Goal: Information Seeking & Learning: Find specific fact

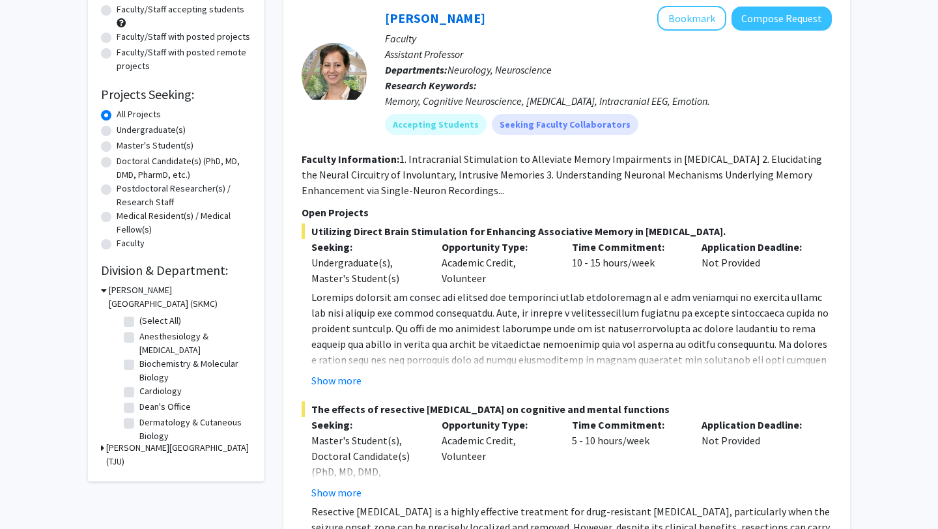
scroll to position [139, 0]
click at [141, 336] on label "Anesthesiology & Perioperative Medicine" at bounding box center [193, 342] width 108 height 27
click at [141, 336] on input "Anesthesiology & Perioperative Medicine" at bounding box center [143, 333] width 8 height 8
checkbox input "true"
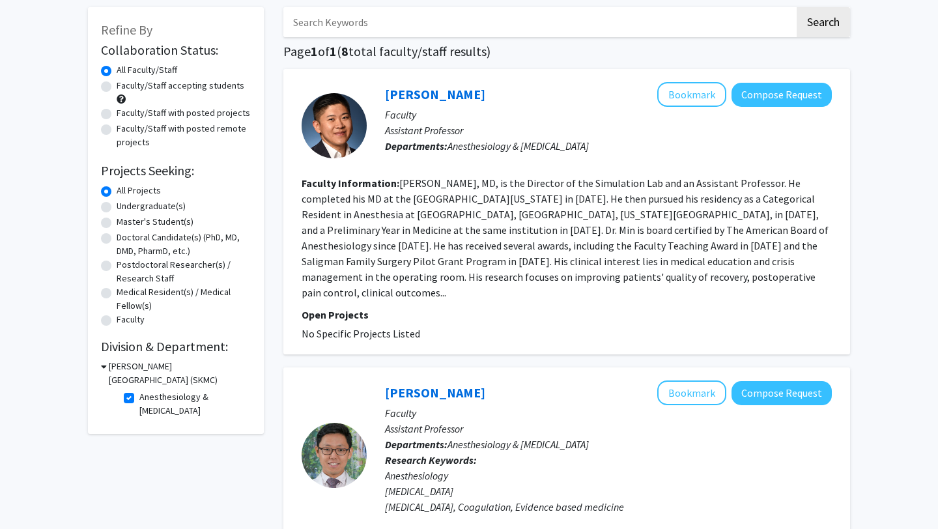
scroll to position [60, 0]
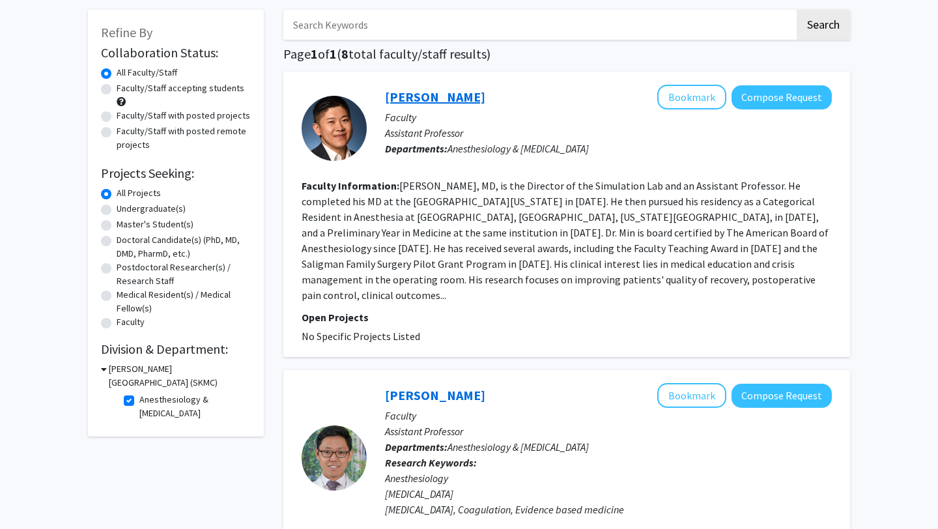
click at [399, 98] on link "Kevin Min" at bounding box center [435, 97] width 100 height 16
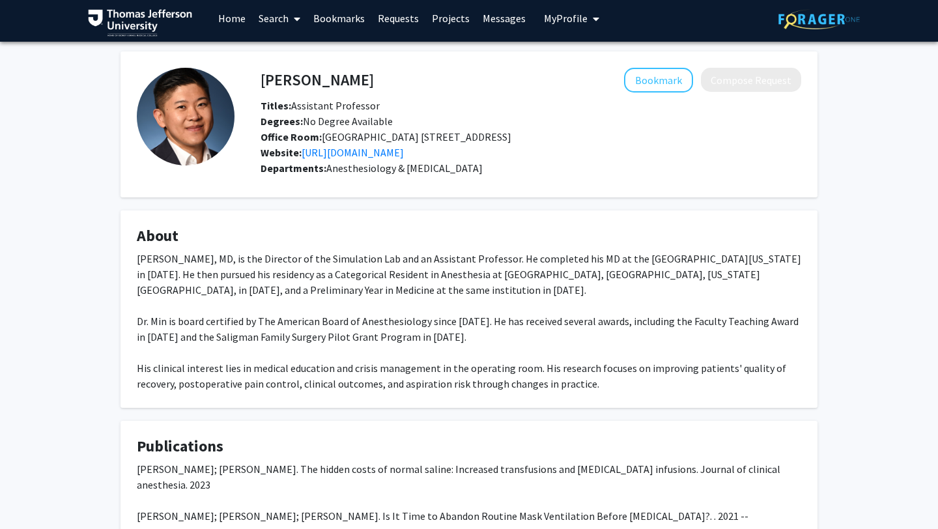
scroll to position [227, 0]
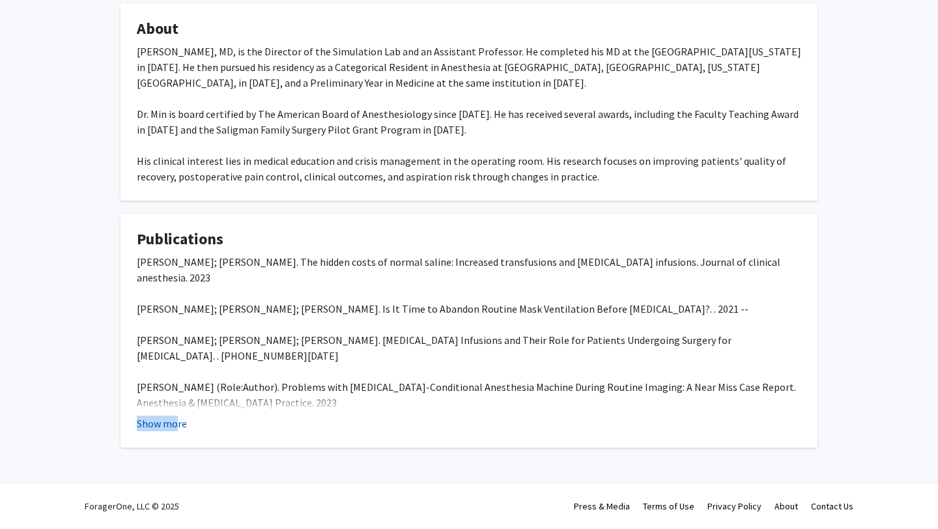
click at [175, 430] on fg-card "Publications Kevin J Min; Matthe W Owrey. The hidden costs of normal saline: In…" at bounding box center [469, 331] width 697 height 234
click at [175, 425] on button "Show more" at bounding box center [162, 424] width 50 height 16
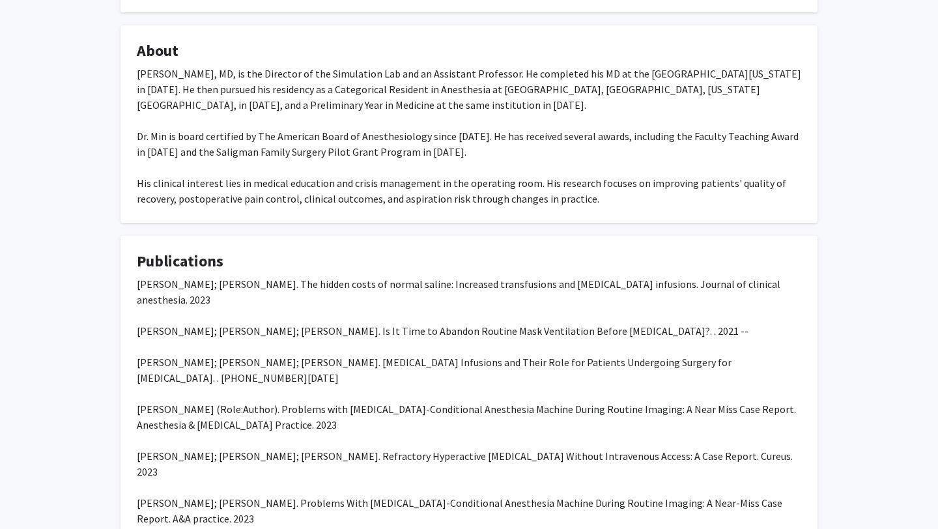
scroll to position [0, 0]
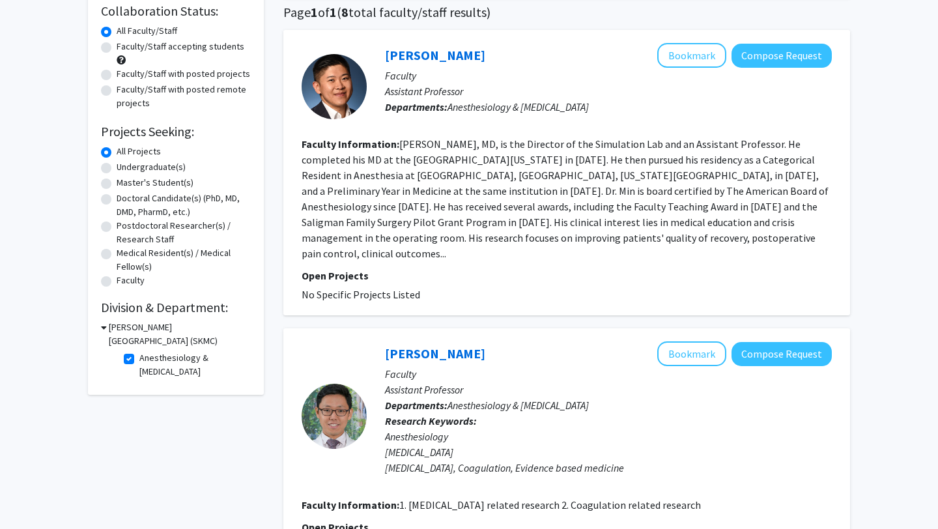
scroll to position [299, 0]
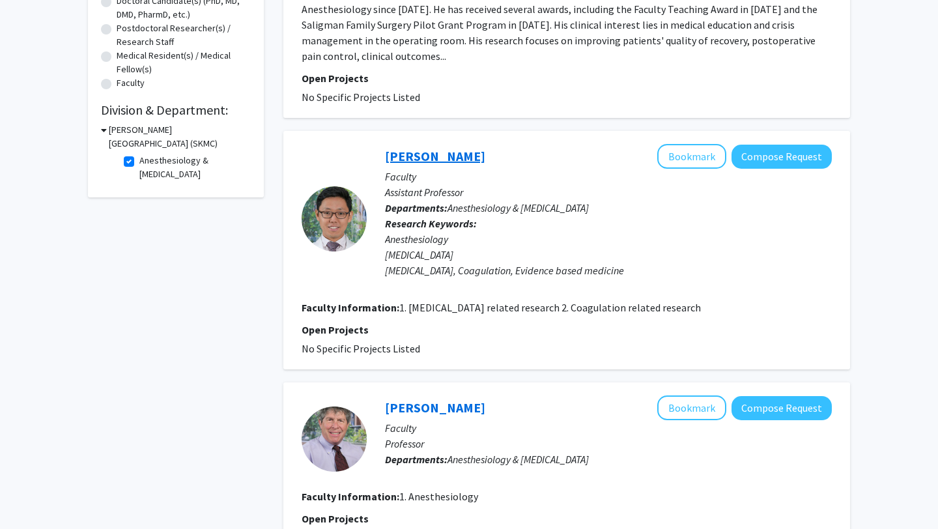
click at [396, 148] on link "Uzung Yoon" at bounding box center [435, 156] width 100 height 16
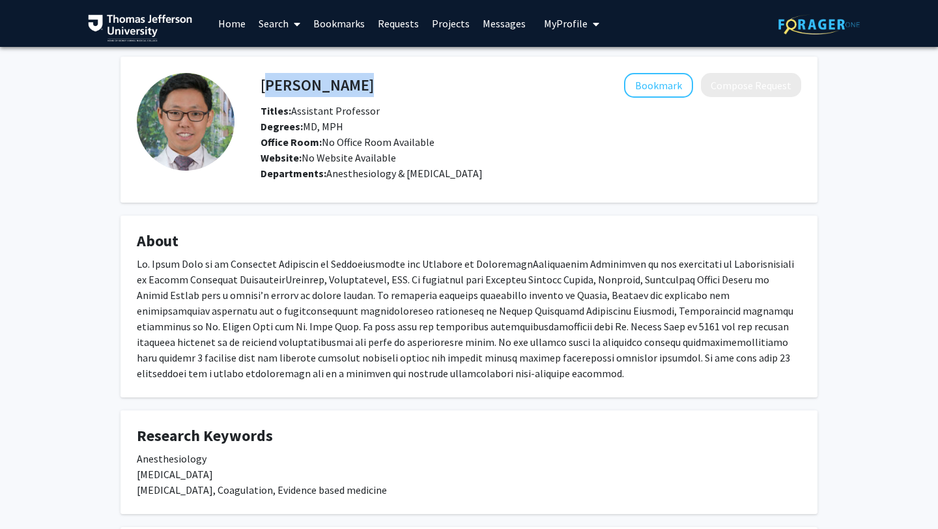
drag, startPoint x: 345, startPoint y: 81, endPoint x: 261, endPoint y: 81, distance: 83.4
click at [261, 81] on div "Uzung Yoon Bookmark Compose Request" at bounding box center [531, 85] width 560 height 25
copy h4 "Uzung Yoon"
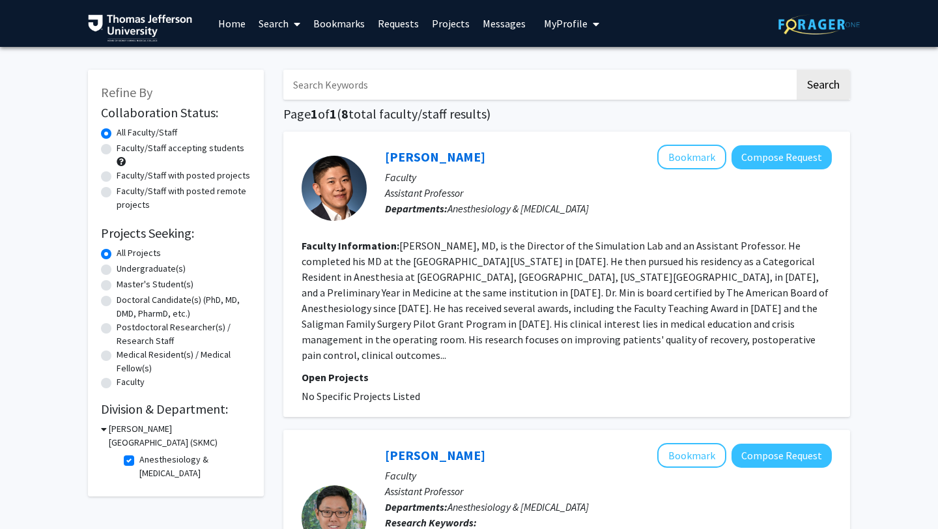
click at [109, 427] on h3 "Sidney Kimmel Medical College (SKMC)" at bounding box center [180, 435] width 142 height 27
click at [109, 427] on h3 "Sidney Kimmel Medical College (SKMC)" at bounding box center [178, 435] width 145 height 27
click at [146, 457] on label "Anesthesiology & Perioperative Medicine" at bounding box center [193, 466] width 108 height 27
click at [146, 457] on input "Anesthesiology & Perioperative Medicine" at bounding box center [143, 457] width 8 height 8
checkbox input "false"
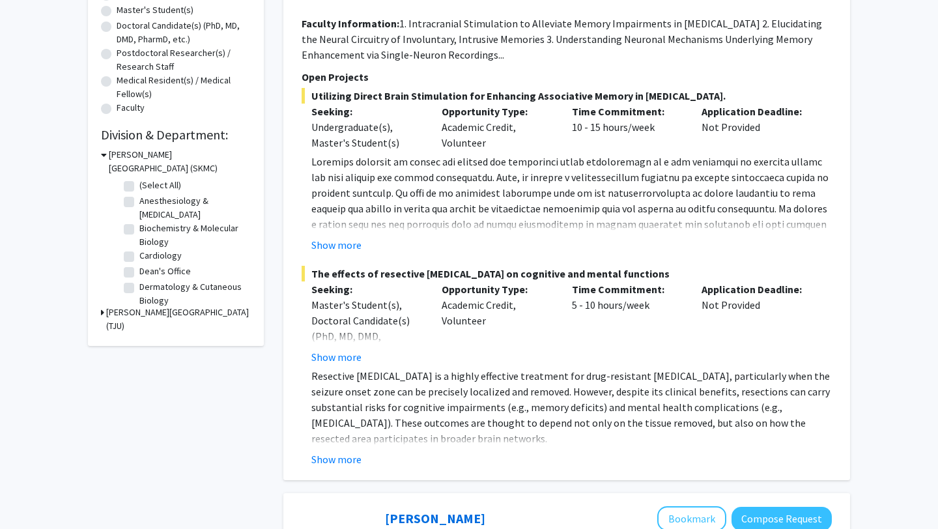
scroll to position [277, 0]
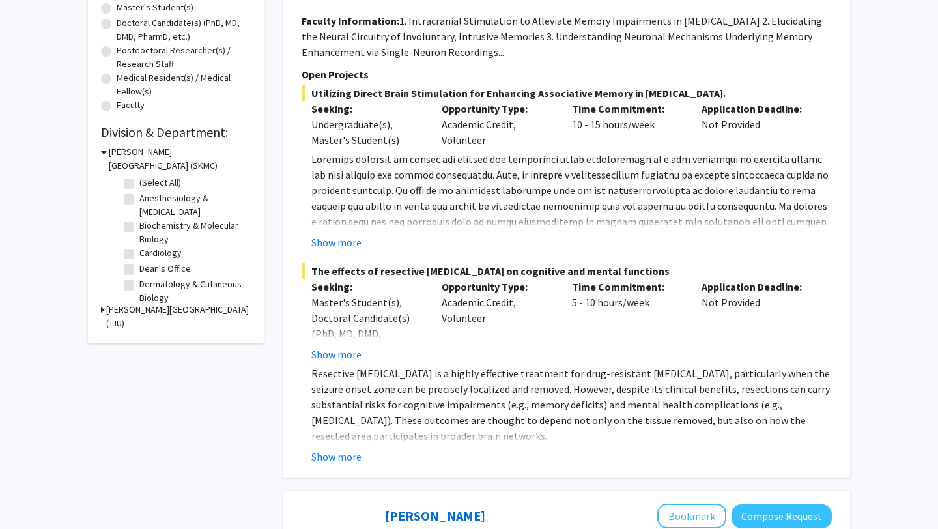
click at [145, 308] on h3 "Thomas Jefferson University (TJU)" at bounding box center [178, 316] width 145 height 27
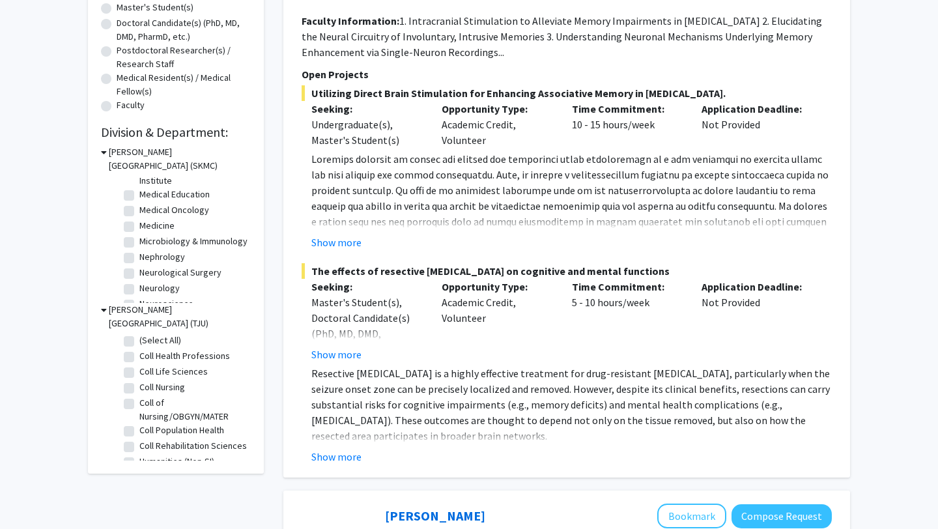
scroll to position [285, 0]
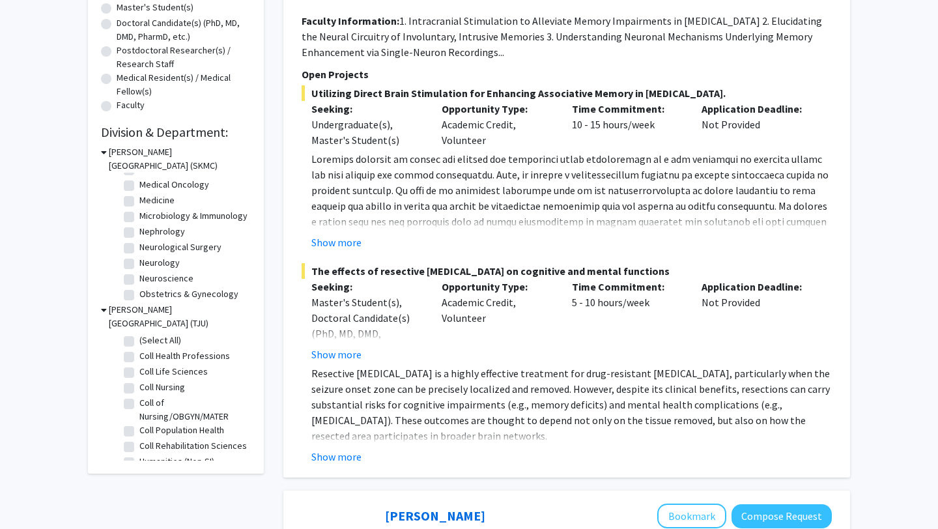
click at [169, 266] on label "Neurology" at bounding box center [159, 263] width 40 height 14
click at [148, 264] on input "Neurology" at bounding box center [143, 260] width 8 height 8
checkbox input "true"
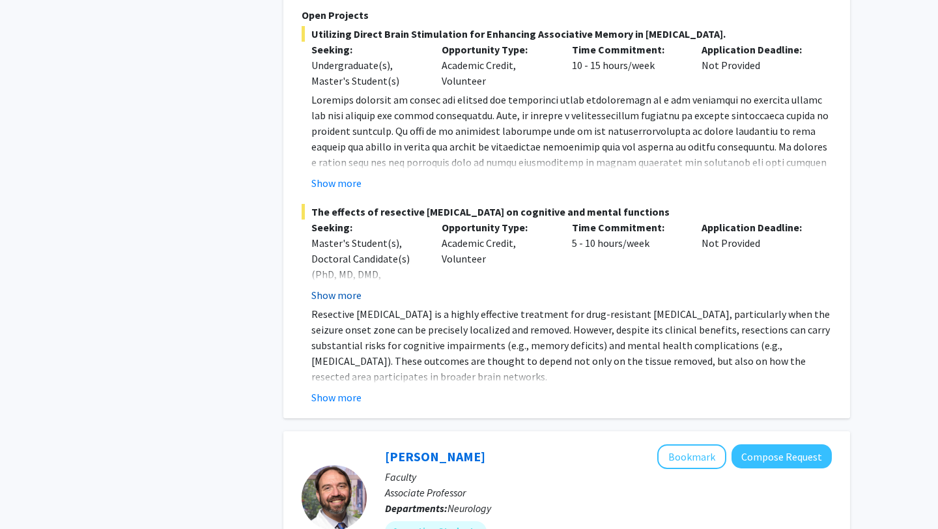
scroll to position [1605, 0]
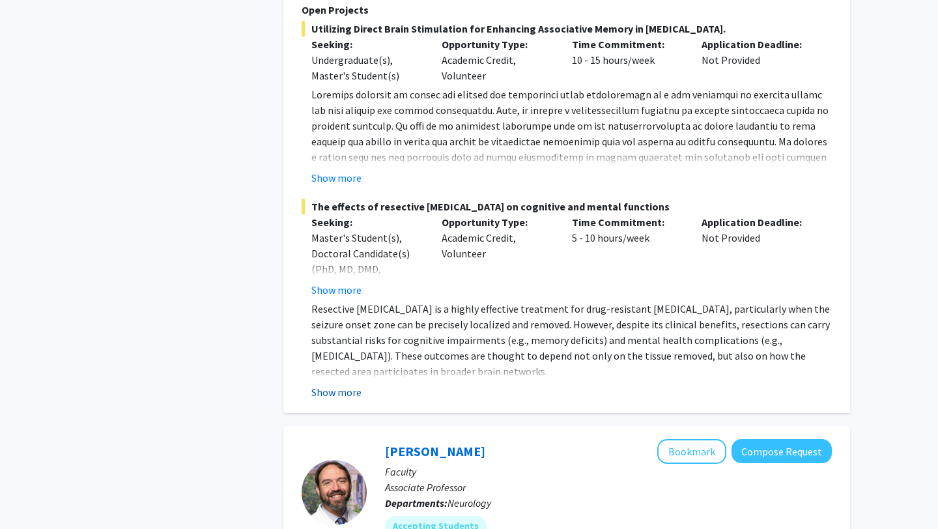
click at [335, 400] on button "Show more" at bounding box center [336, 392] width 50 height 16
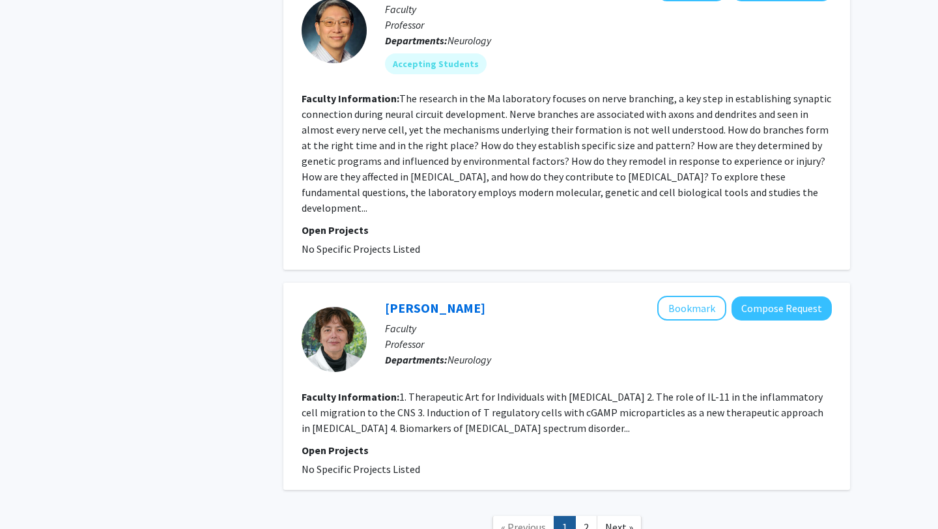
scroll to position [3798, 0]
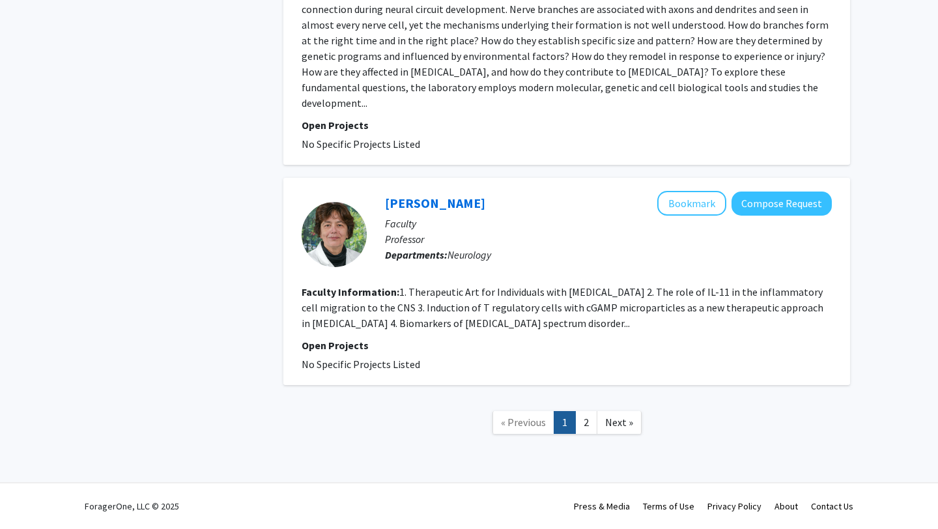
click at [585, 418] on link "2" at bounding box center [586, 422] width 22 height 23
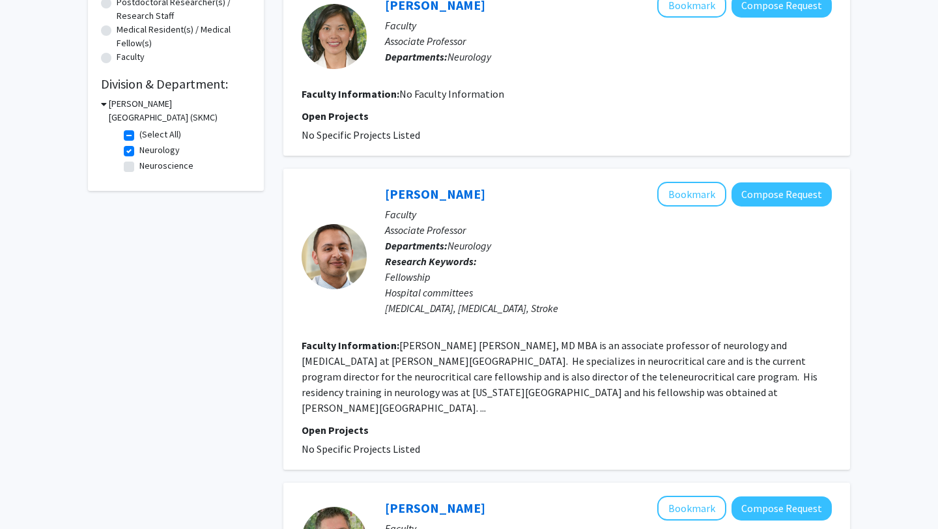
scroll to position [98, 0]
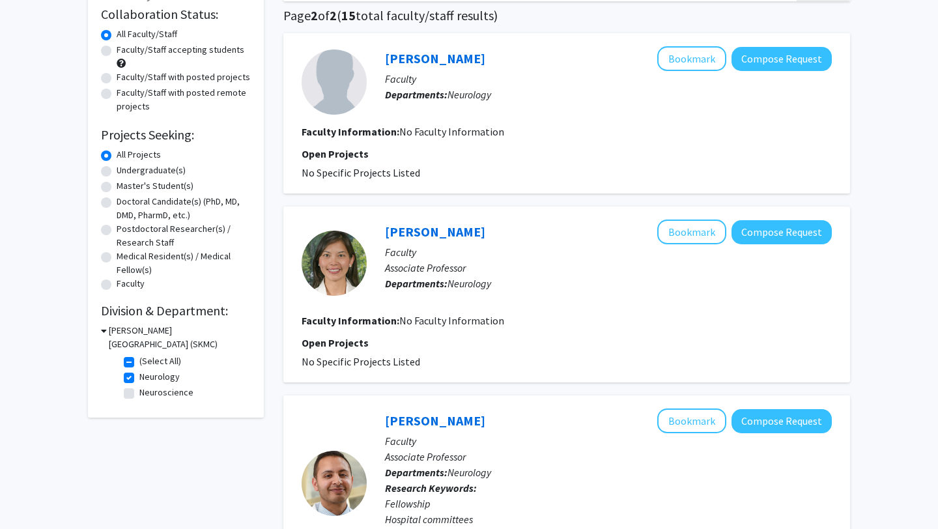
click at [163, 377] on label "Neurology" at bounding box center [159, 377] width 40 height 14
click at [148, 377] on input "Neurology" at bounding box center [143, 374] width 8 height 8
checkbox input "false"
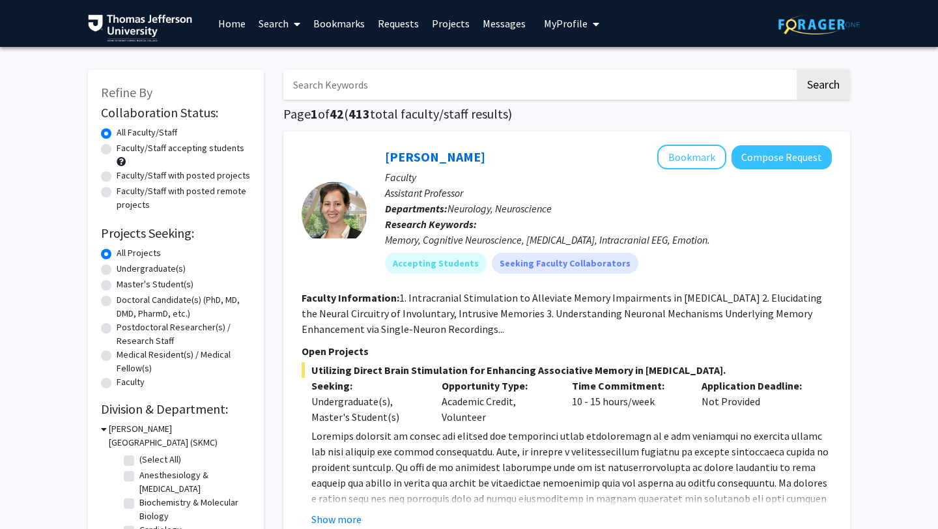
click at [322, 87] on input "Search Keywords" at bounding box center [538, 85] width 511 height 30
paste input "Tchantchaleishvili,"
type input "Tchantchaleishvili"
click at [608, 70] on button "Search" at bounding box center [823, 85] width 53 height 30
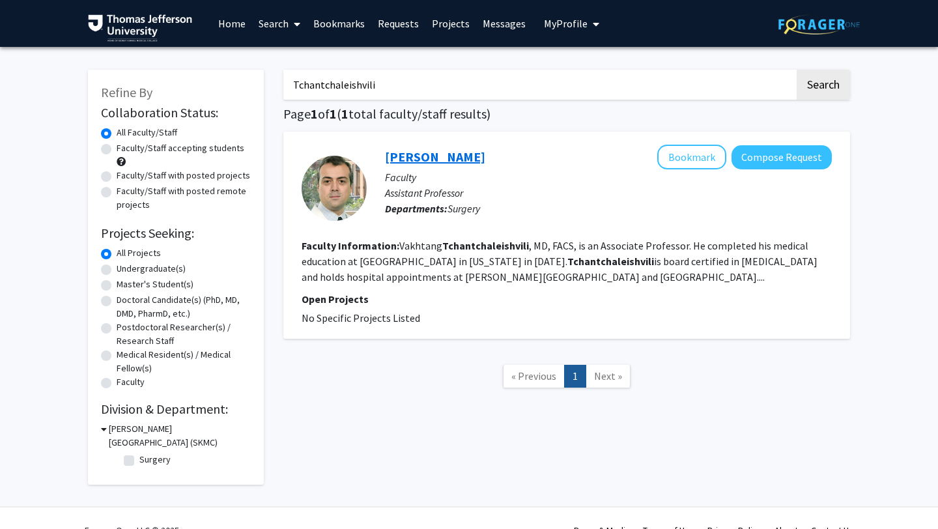
click at [416, 160] on link "Vakhtang Tchantchaleishvili" at bounding box center [435, 157] width 100 height 16
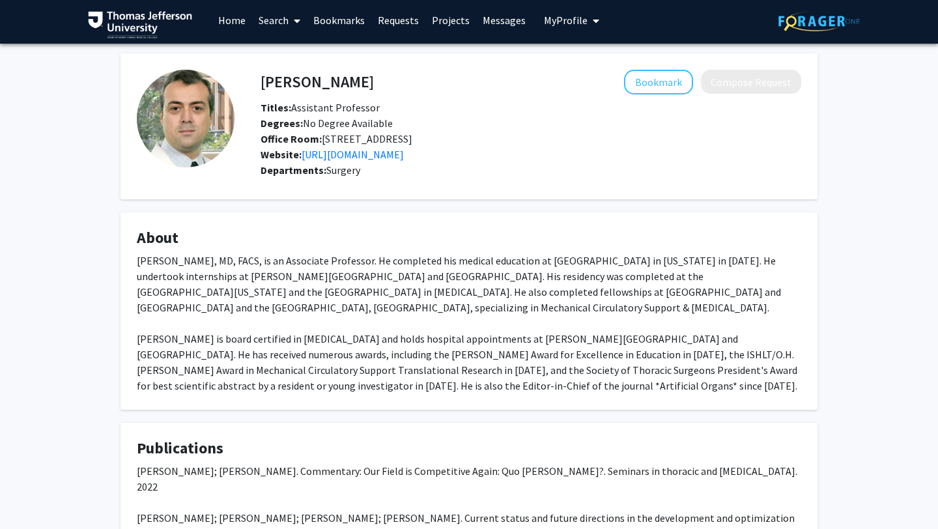
scroll to position [227, 0]
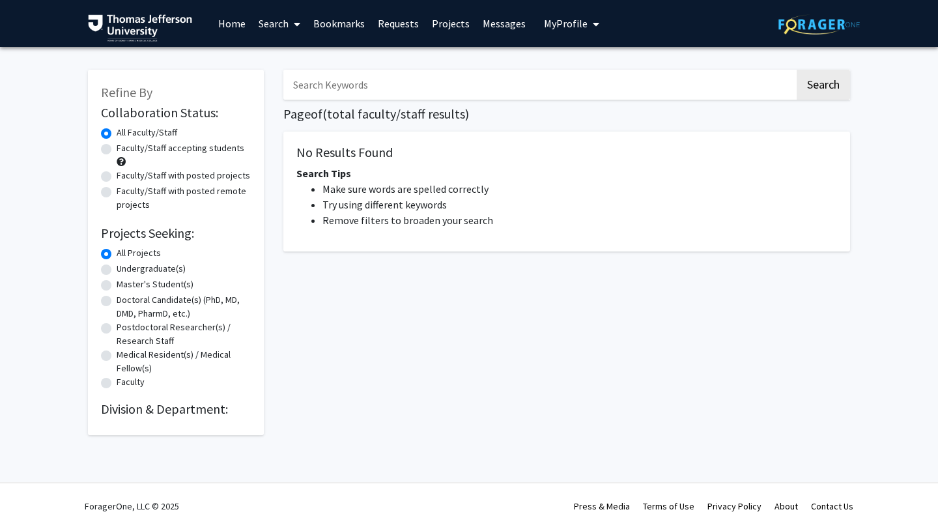
click at [438, 23] on link "Projects" at bounding box center [450, 24] width 51 height 46
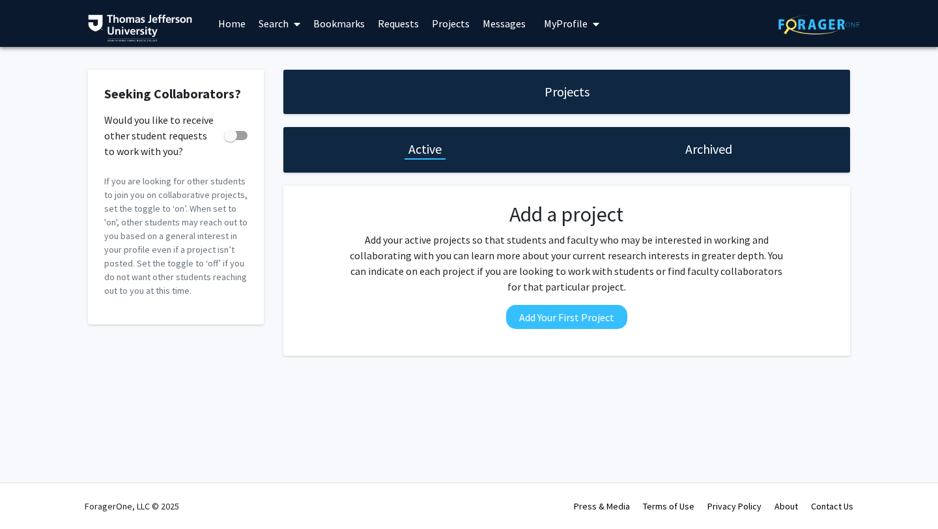
click at [269, 24] on link "Search" at bounding box center [279, 24] width 55 height 46
click at [239, 24] on link "Home" at bounding box center [232, 24] width 40 height 46
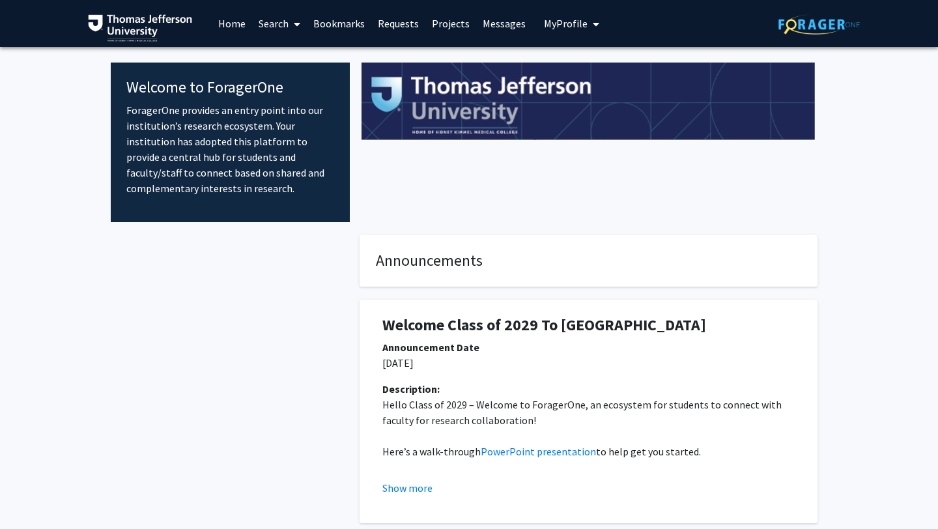
click at [272, 27] on link "Search" at bounding box center [279, 24] width 55 height 46
click at [284, 58] on span "Faculty/Staff" at bounding box center [300, 60] width 96 height 26
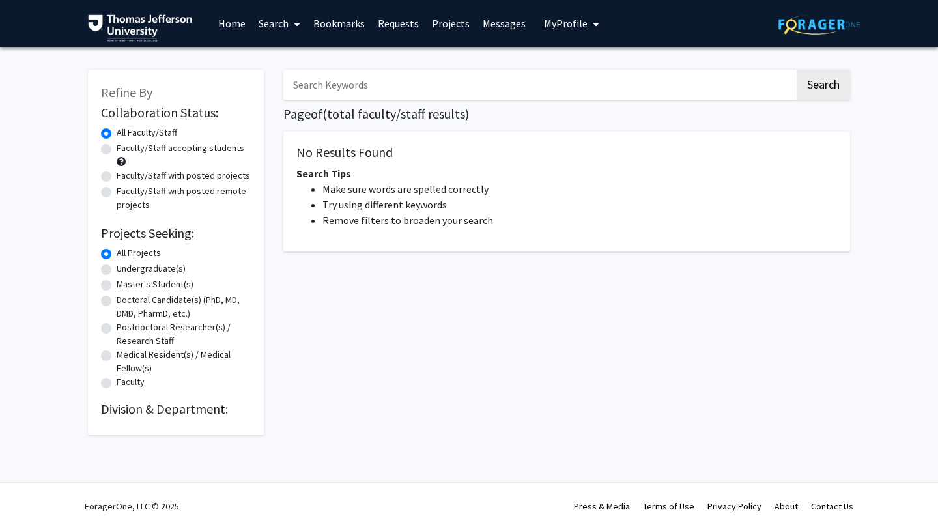
click at [211, 175] on label "Faculty/Staff with posted projects" at bounding box center [184, 176] width 134 height 14
click at [125, 175] on input "Faculty/Staff with posted projects" at bounding box center [121, 173] width 8 height 8
radio input "true"
click at [221, 190] on label "Faculty/Staff with posted remote projects" at bounding box center [184, 197] width 134 height 27
click at [125, 190] on input "Faculty/Staff with posted remote projects" at bounding box center [121, 188] width 8 height 8
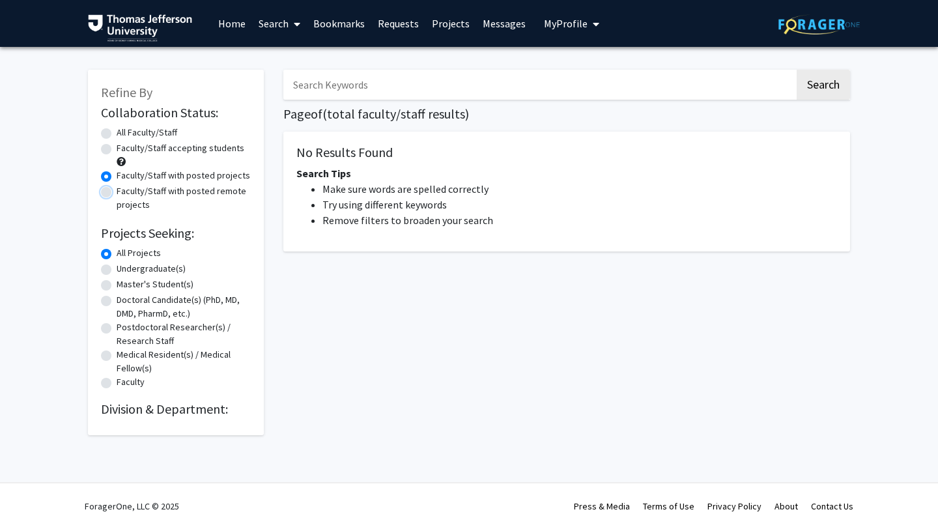
radio input "true"
click at [218, 177] on label "Faculty/Staff with posted projects" at bounding box center [184, 176] width 134 height 14
click at [125, 177] on input "Faculty/Staff with posted projects" at bounding box center [121, 173] width 8 height 8
radio input "true"
click at [608, 78] on button "Search" at bounding box center [823, 85] width 53 height 30
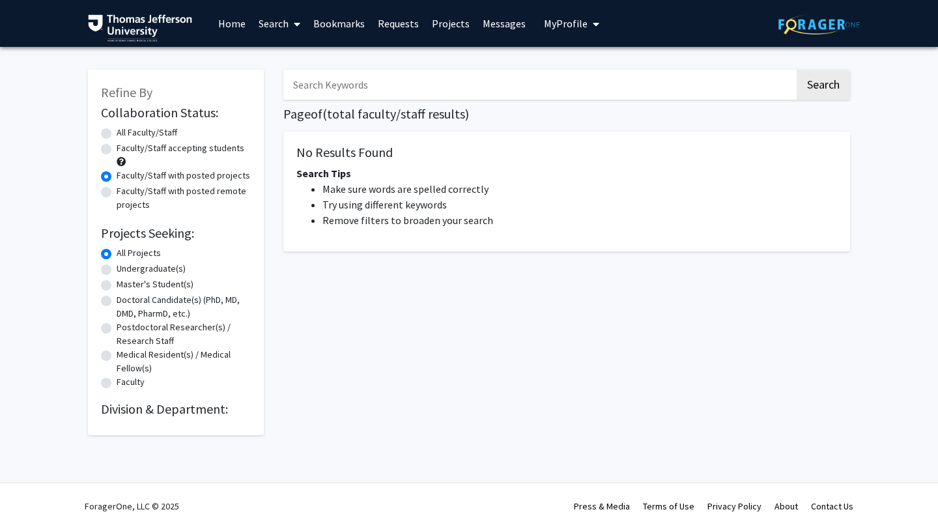
click at [145, 124] on form "Collaboration Status: Collaboration Status All Faculty/Staff Collaboration Stat…" at bounding box center [176, 248] width 150 height 286
click at [145, 135] on label "All Faculty/Staff" at bounding box center [147, 133] width 61 height 14
click at [125, 134] on input "All Faculty/Staff" at bounding box center [121, 130] width 8 height 8
radio input "true"
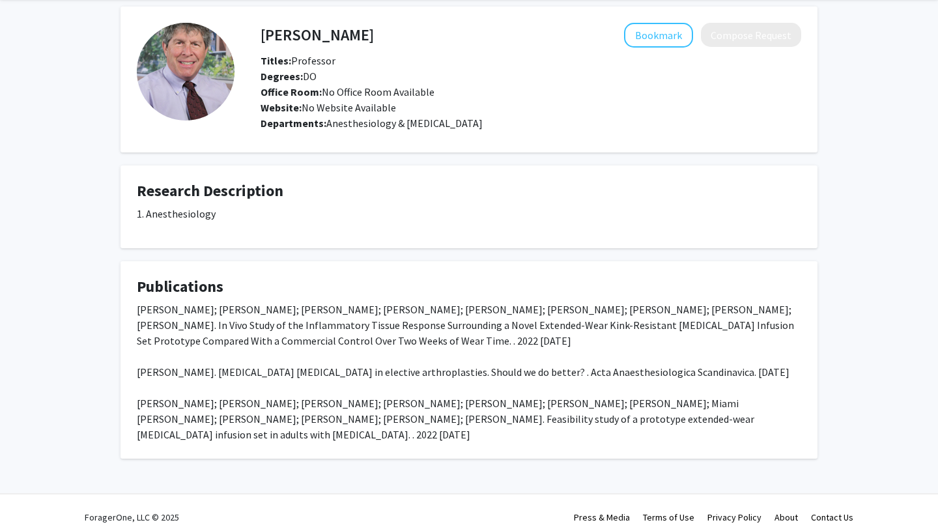
scroll to position [61, 0]
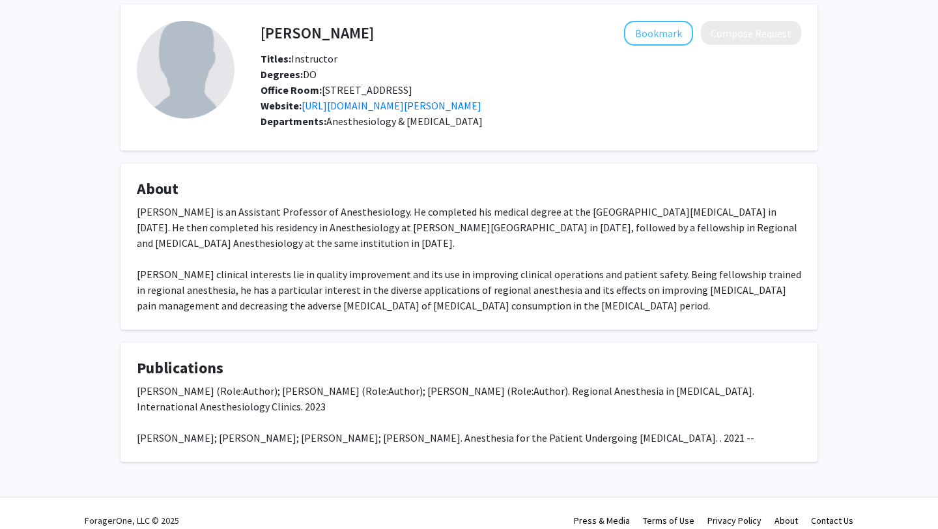
scroll to position [81, 0]
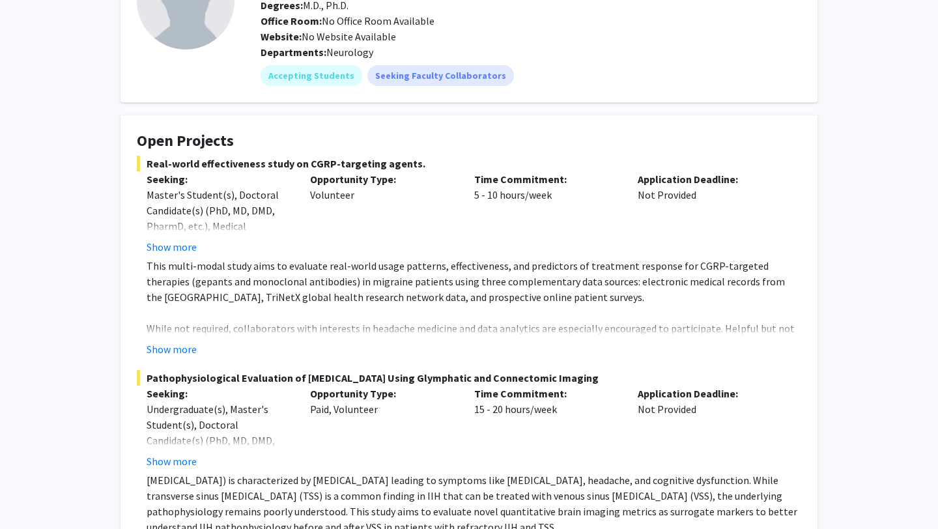
scroll to position [133, 0]
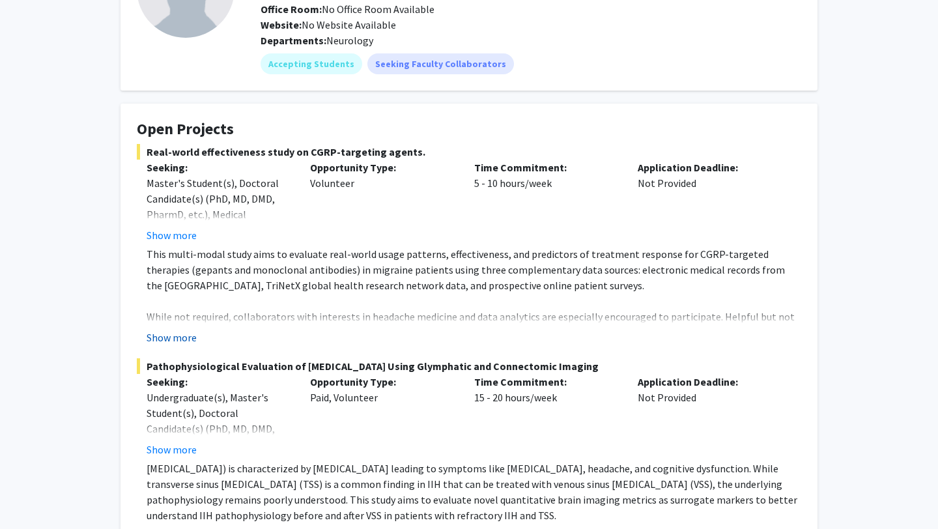
click at [186, 345] on button "Show more" at bounding box center [172, 338] width 50 height 16
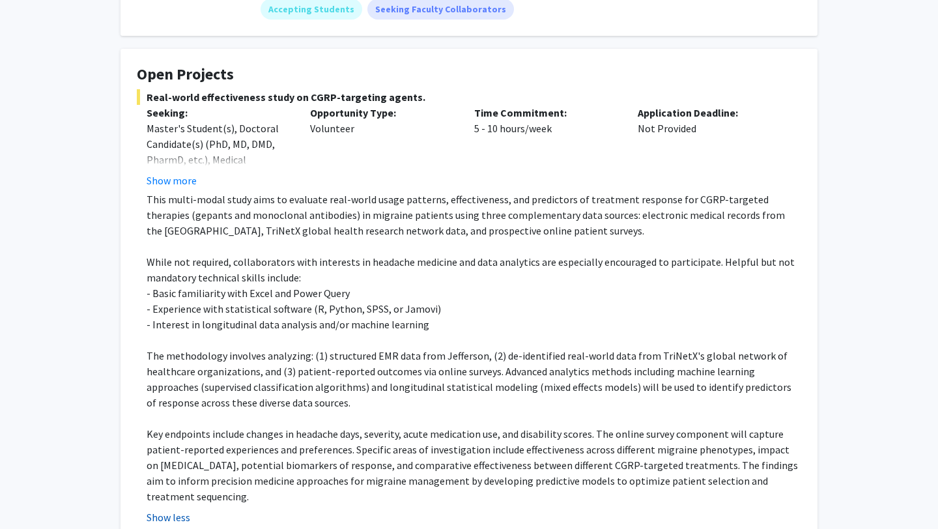
scroll to position [0, 0]
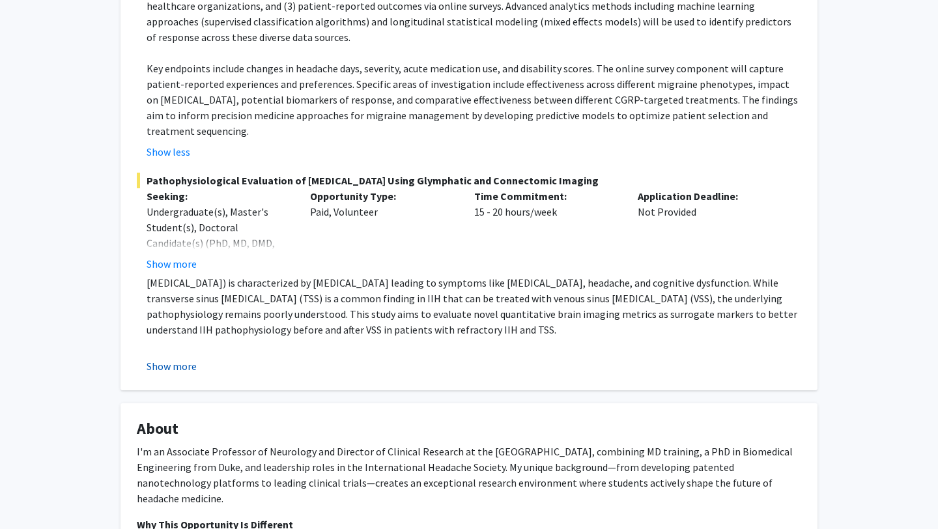
click at [180, 363] on button "Show more" at bounding box center [172, 366] width 50 height 16
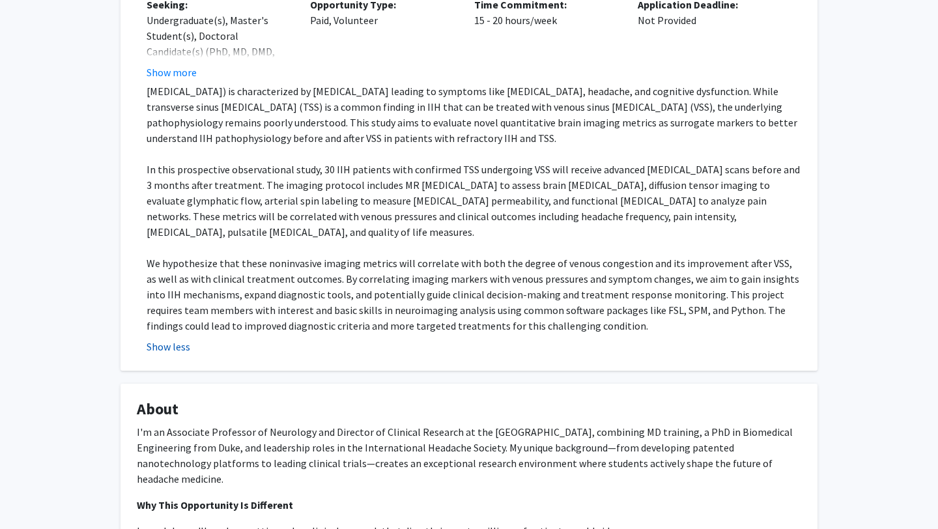
scroll to position [753, 0]
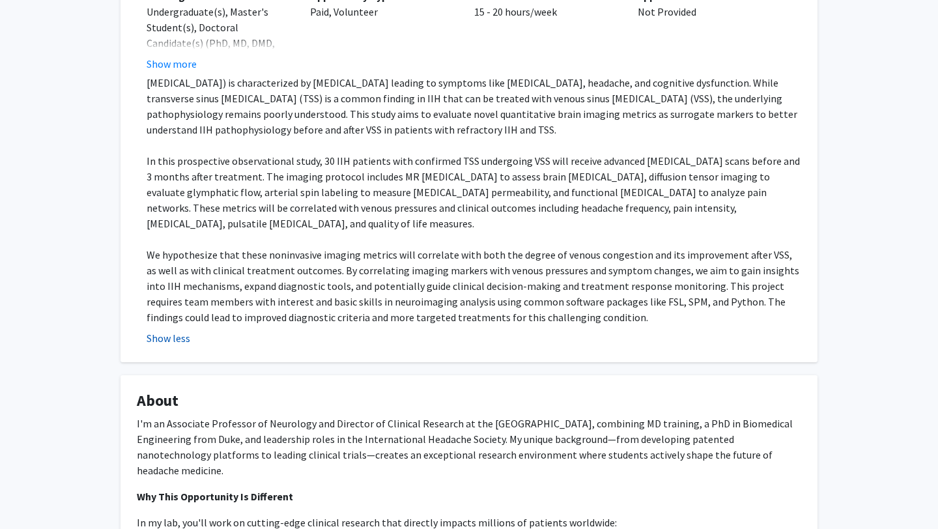
click at [163, 330] on button "Show less" at bounding box center [169, 338] width 44 height 16
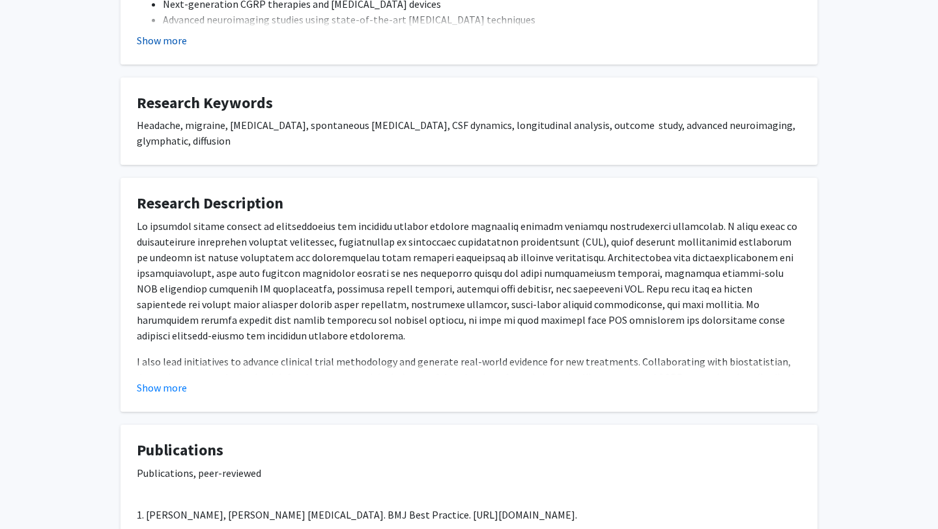
scroll to position [991, 0]
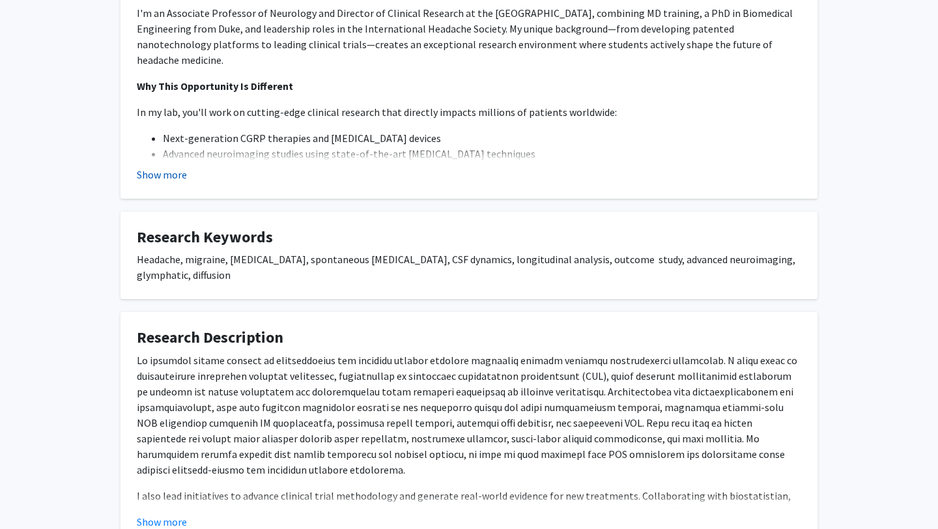
click at [178, 172] on button "Show more" at bounding box center [162, 175] width 50 height 16
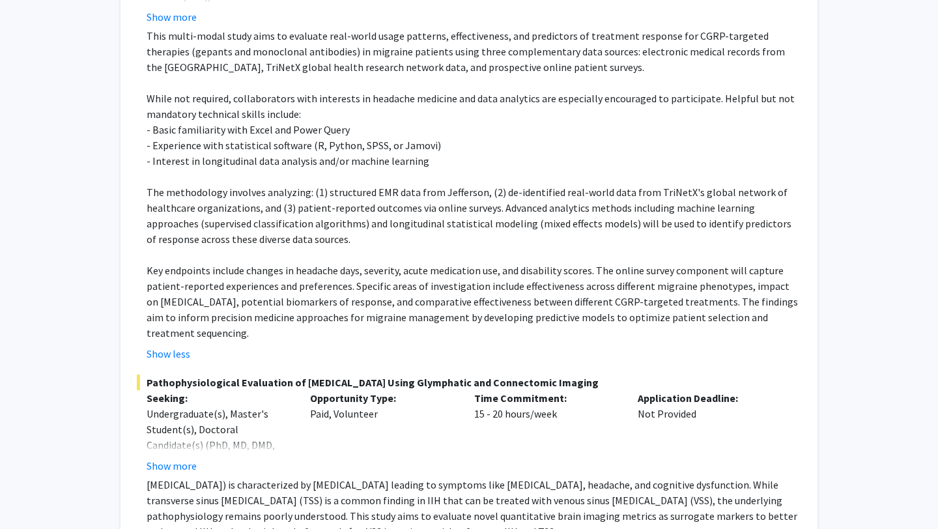
scroll to position [391, 0]
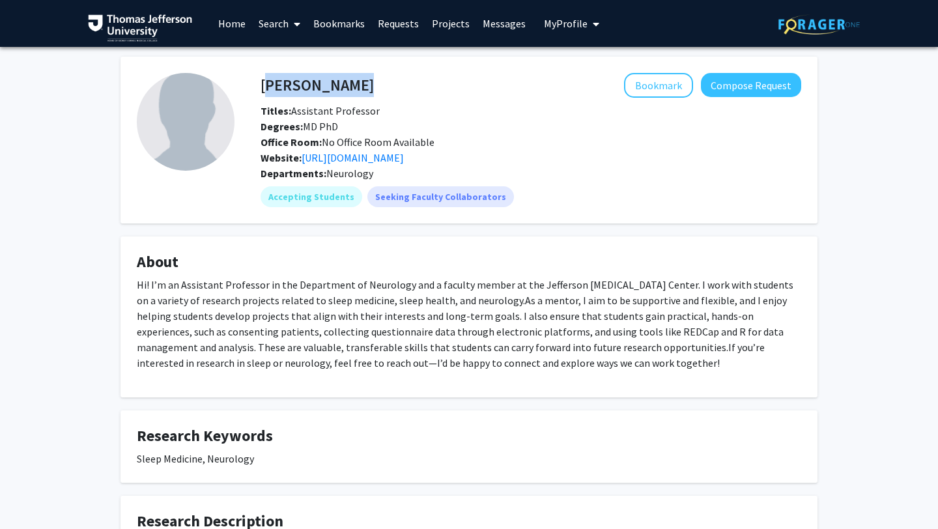
drag, startPoint x: 339, startPoint y: 87, endPoint x: 263, endPoint y: 87, distance: 76.9
click at [263, 87] on div "Zhikui Wei Bookmark Compose Request" at bounding box center [531, 85] width 560 height 25
copy h4 "[PERSON_NAME]"
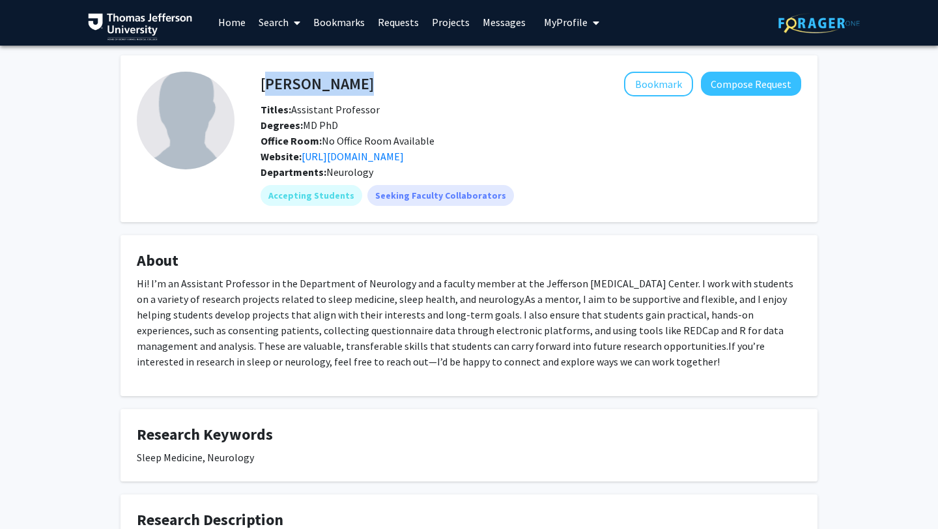
scroll to position [182, 0]
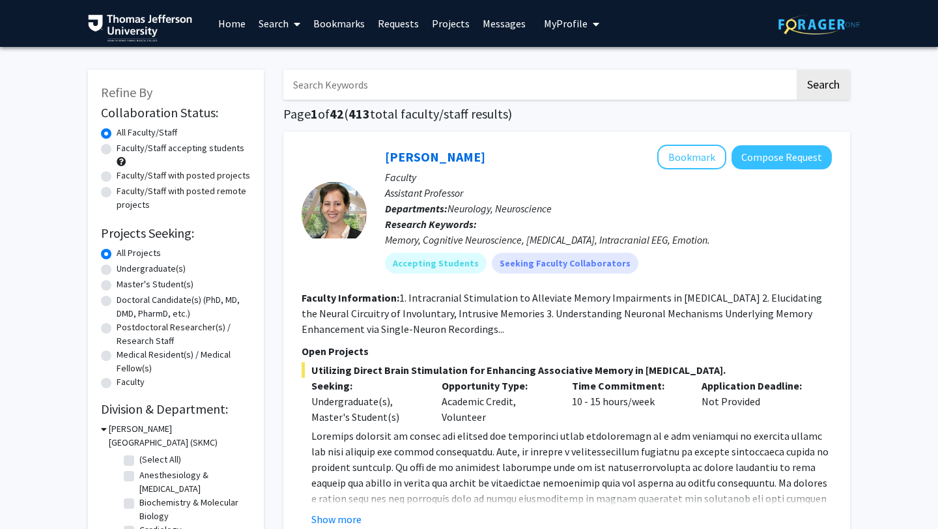
click at [128, 179] on label "Faculty/Staff with posted projects" at bounding box center [184, 176] width 134 height 14
click at [125, 177] on input "Faculty/Staff with posted projects" at bounding box center [121, 173] width 8 height 8
radio input "true"
click at [381, 91] on input "Search Keywords" at bounding box center [538, 85] width 511 height 30
type input "chart review"
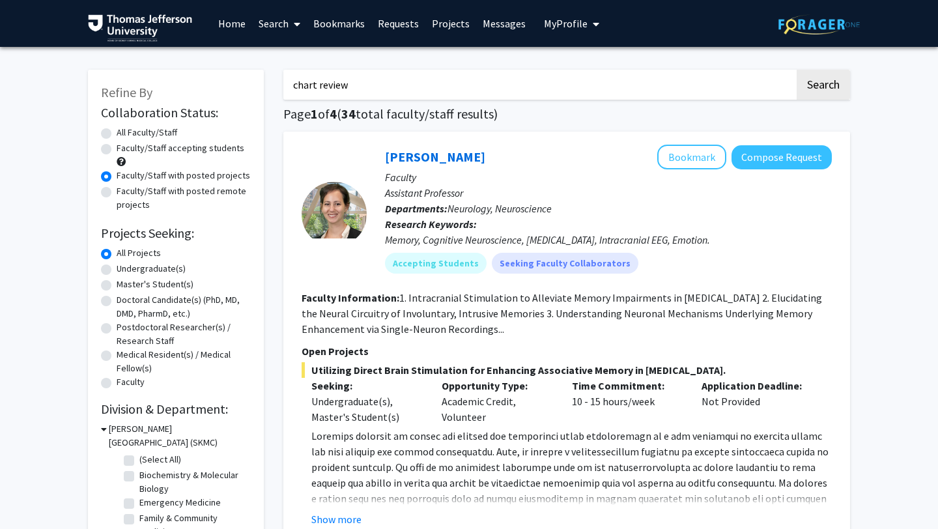
click at [797, 70] on button "Search" at bounding box center [823, 85] width 53 height 30
radio input "true"
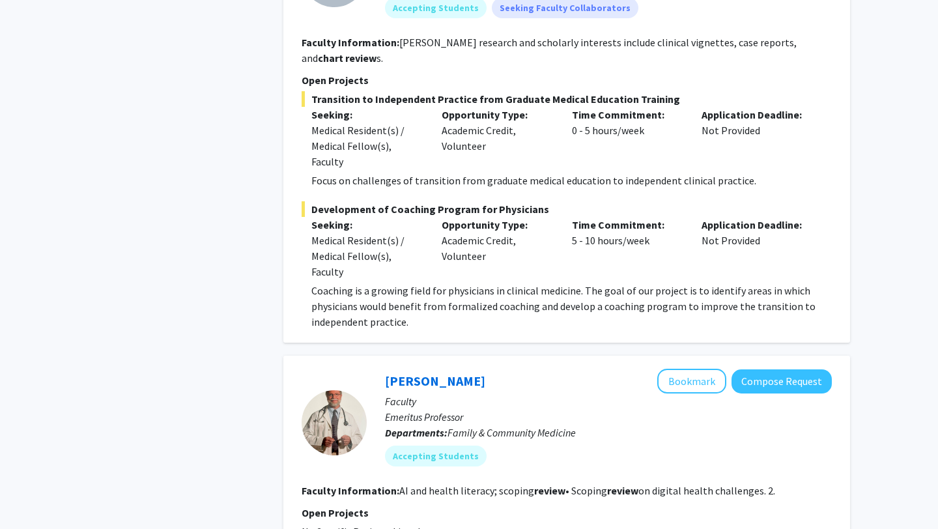
scroll to position [4577, 0]
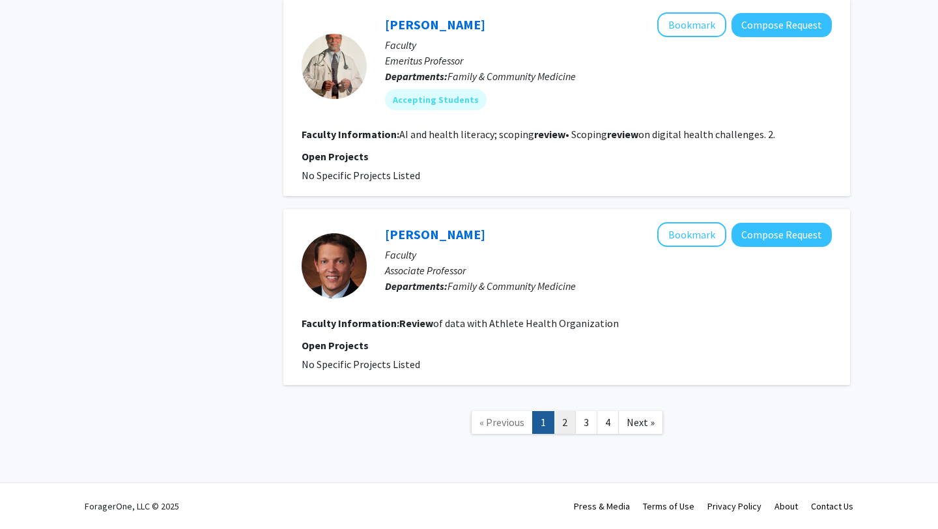
click at [569, 418] on link "2" at bounding box center [565, 422] width 22 height 23
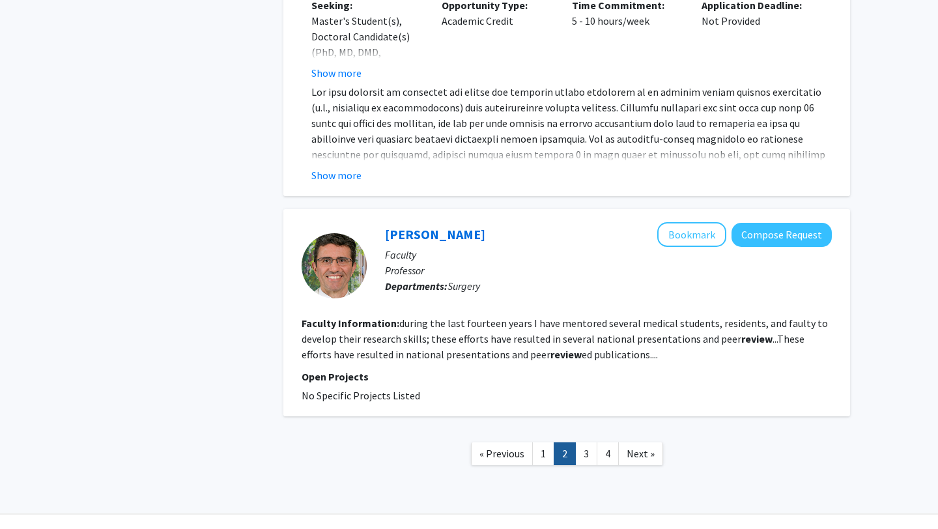
scroll to position [3514, 0]
click at [407, 226] on link "Francesco Palazzo" at bounding box center [435, 234] width 100 height 16
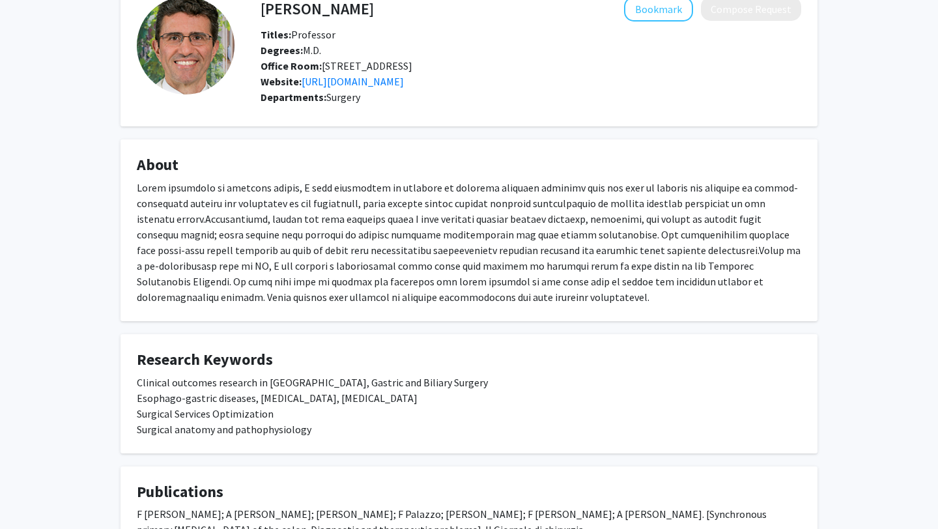
scroll to position [246, 0]
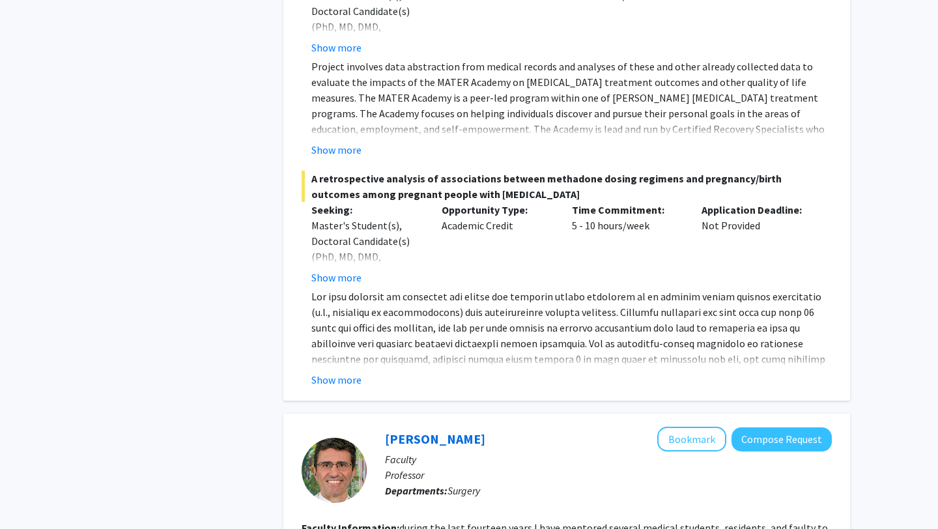
scroll to position [3514, 0]
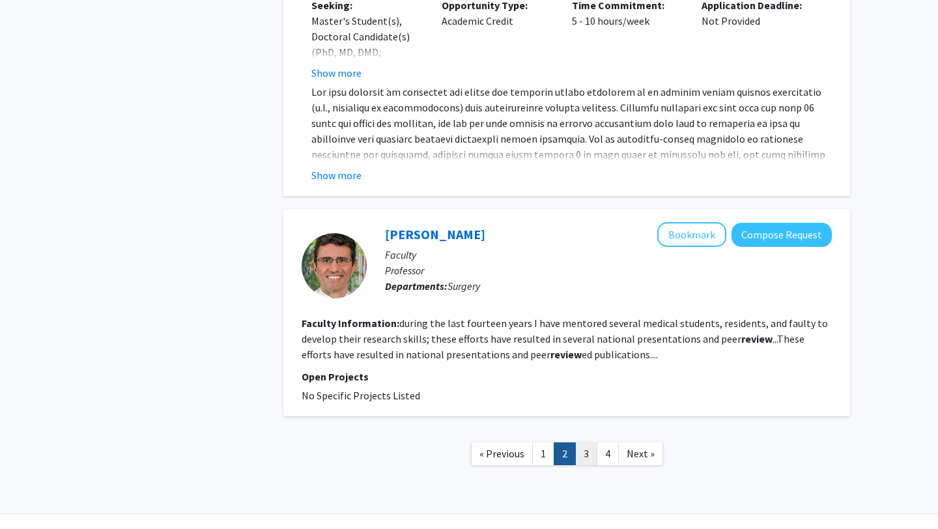
click at [585, 442] on link "3" at bounding box center [586, 453] width 22 height 23
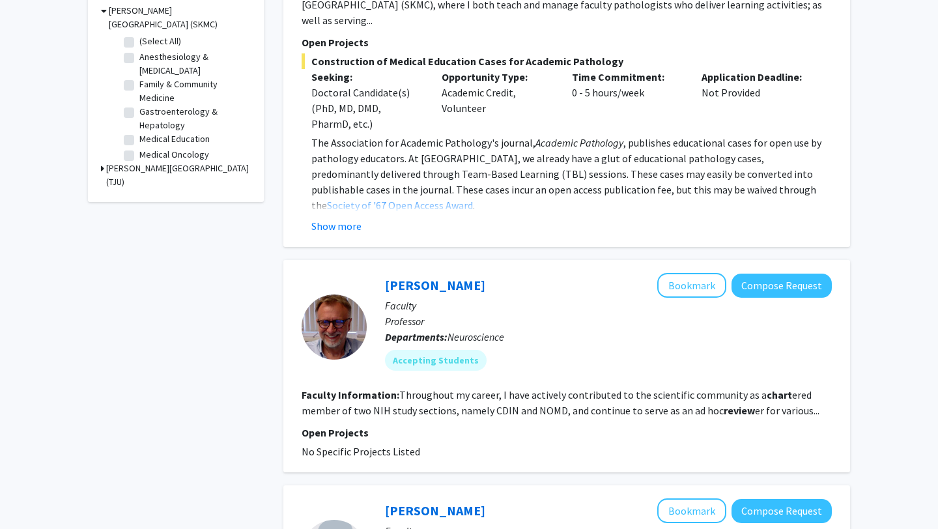
scroll to position [605, 0]
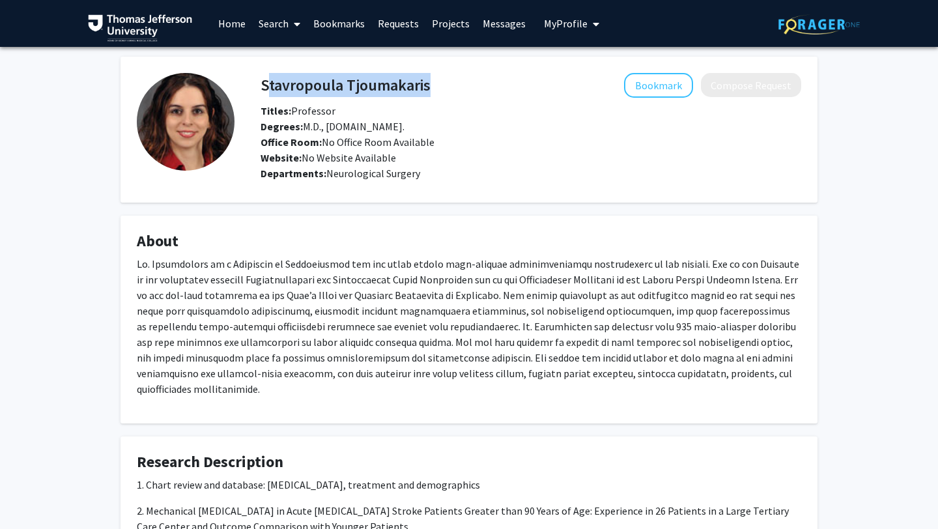
drag, startPoint x: 431, startPoint y: 87, endPoint x: 263, endPoint y: 85, distance: 168.1
click at [263, 85] on div "Stavropoula Tjoumakaris Bookmark Compose Request" at bounding box center [531, 85] width 560 height 25
copy h4 "Stavropoula Tjoumakaris"
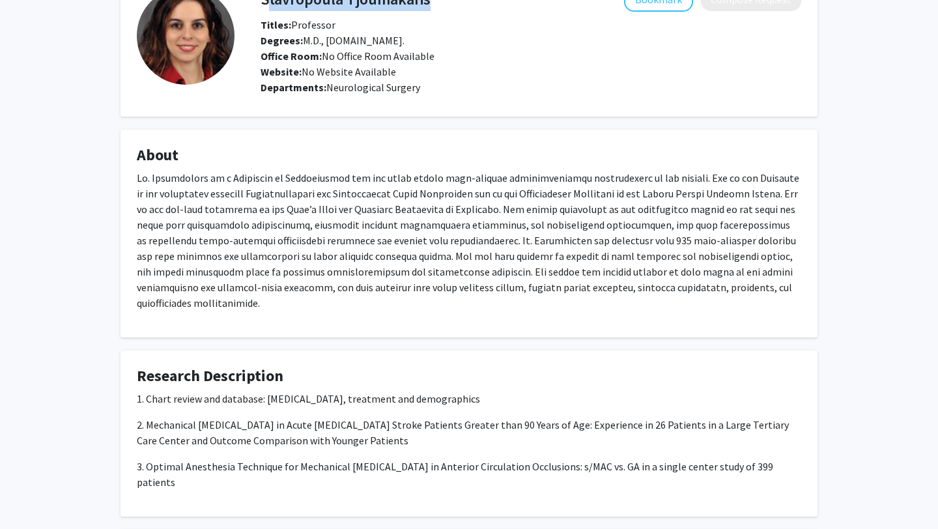
scroll to position [42, 0]
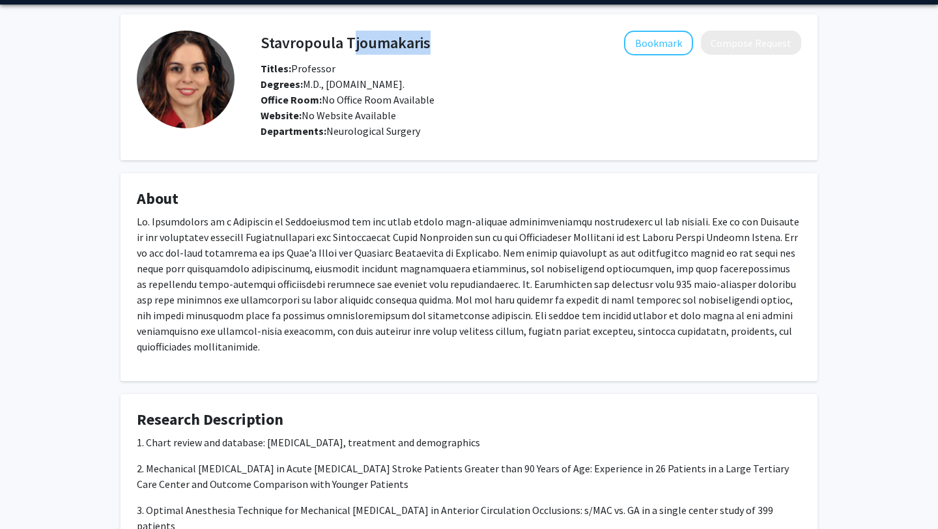
drag, startPoint x: 347, startPoint y: 42, endPoint x: 435, endPoint y: 54, distance: 88.8
click at [435, 54] on div "Stavropoula Tjoumakaris Bookmark Compose Request" at bounding box center [531, 43] width 560 height 25
copy h4 "Tjoumakaris"
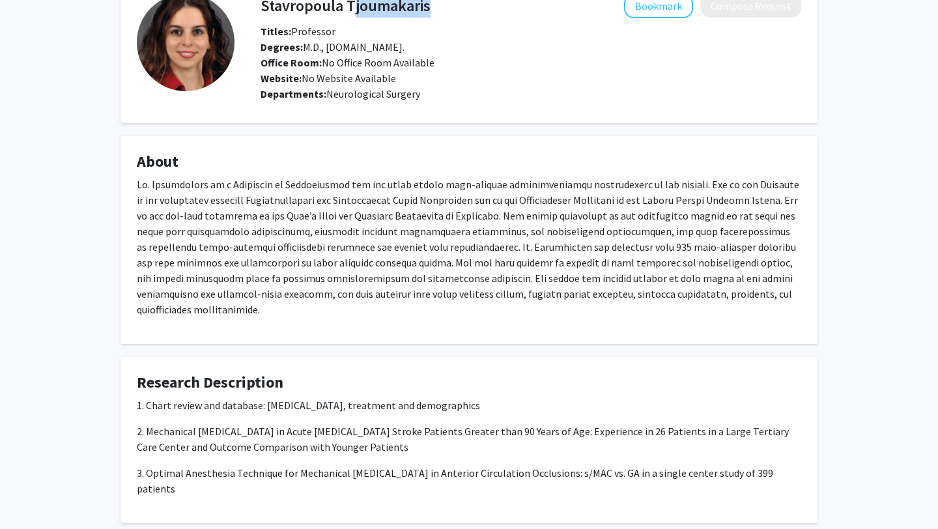
scroll to position [80, 0]
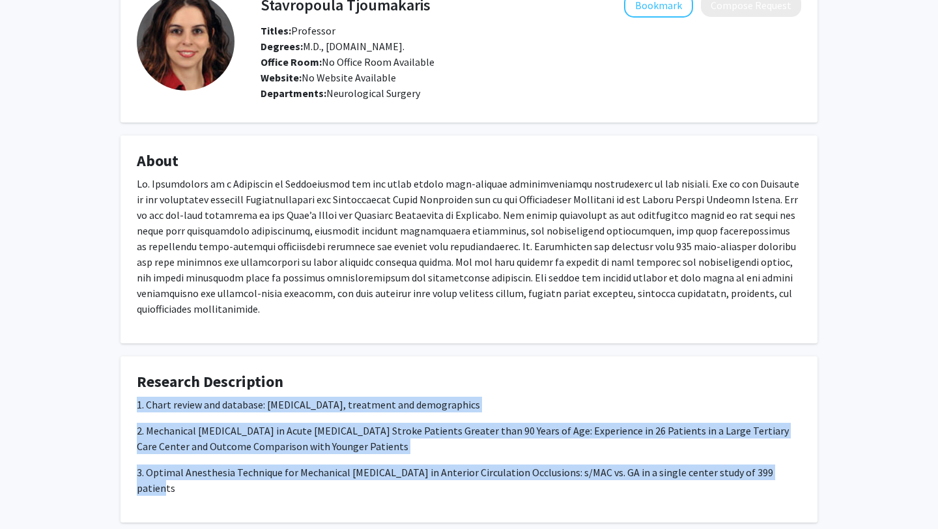
drag, startPoint x: 136, startPoint y: 388, endPoint x: 808, endPoint y: 464, distance: 676.6
click at [808, 464] on fg-card "Research Description 1. Chart review and database: Arteriovenous malformation, …" at bounding box center [469, 439] width 697 height 166
copy div "1. Chart review and database: Arteriovenous malformation, treatment and demogra…"
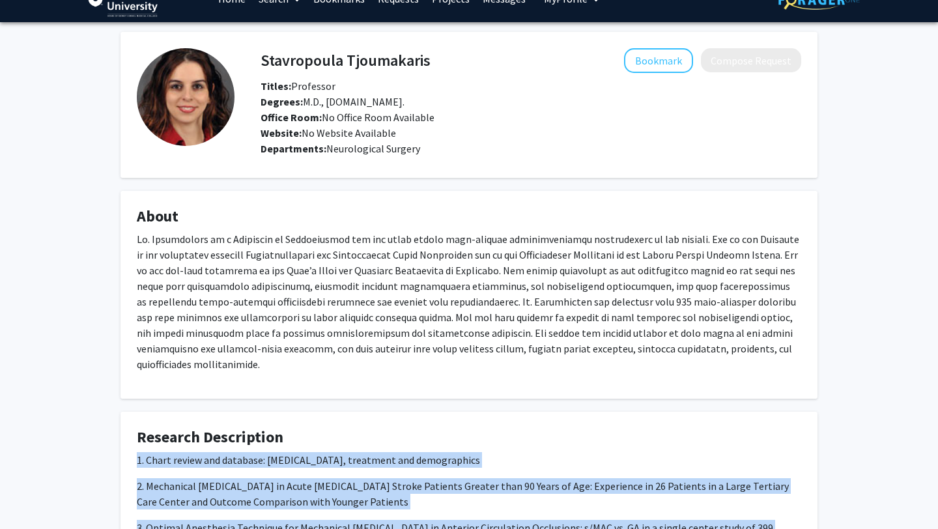
scroll to position [0, 0]
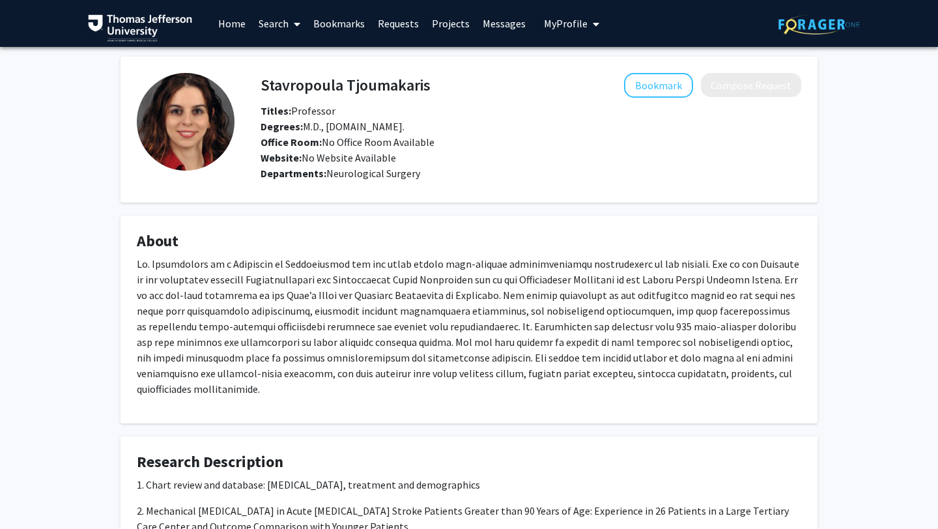
click at [382, 191] on fg-card "Stavropoula Tjoumakaris Bookmark Compose Request Titles: Professor Degrees: M.D…" at bounding box center [469, 130] width 697 height 146
drag, startPoint x: 442, startPoint y: 91, endPoint x: 262, endPoint y: 87, distance: 180.5
click at [262, 88] on div "Stavropoula Tjoumakaris Bookmark Compose Request" at bounding box center [531, 85] width 560 height 25
copy h4 "Stavropoula Tjoumakaris"
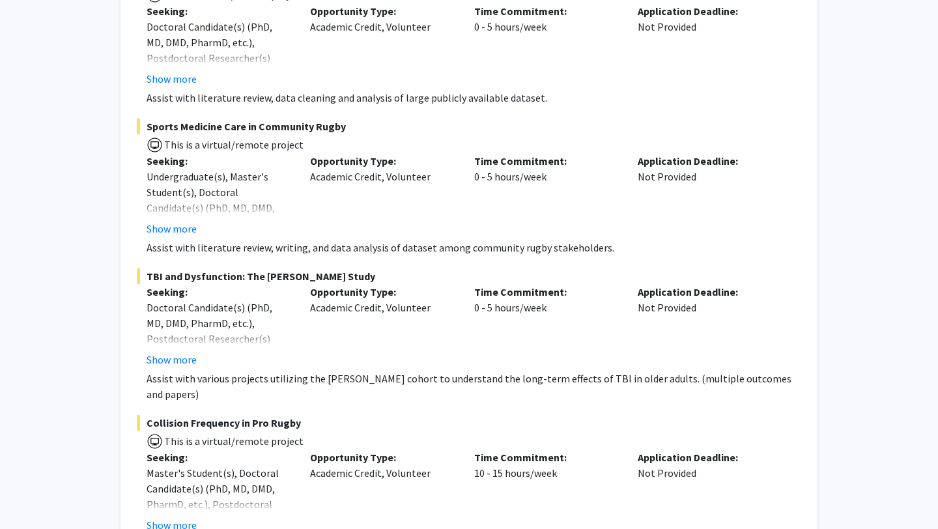
scroll to position [360, 0]
